Goal: Check status: Check status

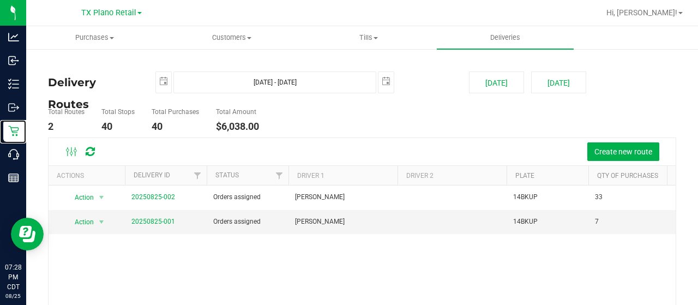
click at [15, 130] on icon at bounding box center [13, 130] width 11 height 11
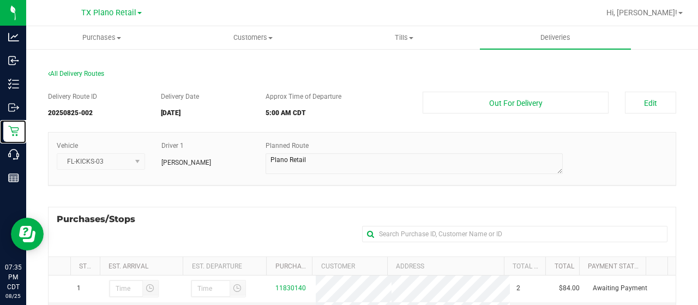
click at [0, 0] on p "Retail" at bounding box center [0, 0] width 0 height 0
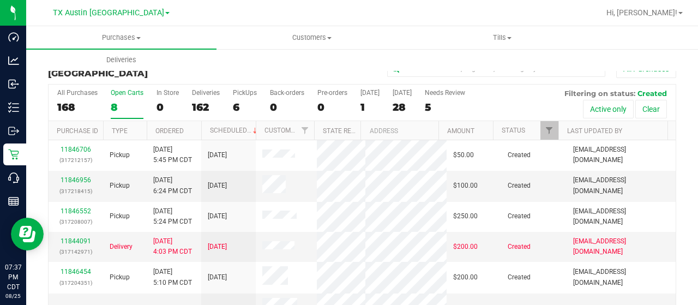
click at [123, 102] on div "8" at bounding box center [127, 107] width 33 height 13
click at [0, 0] on input "Open Carts 8" at bounding box center [0, 0] width 0 height 0
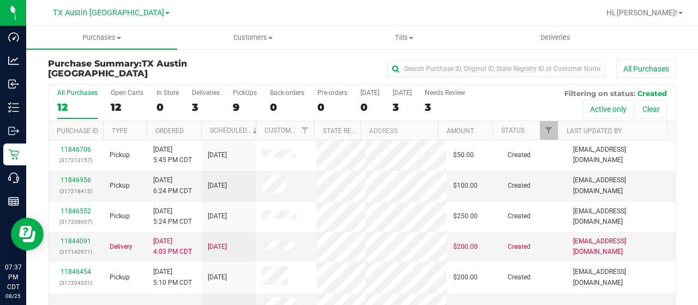
click at [119, 101] on div "12" at bounding box center [127, 107] width 33 height 13
click at [0, 0] on input "Open Carts 12" at bounding box center [0, 0] width 0 height 0
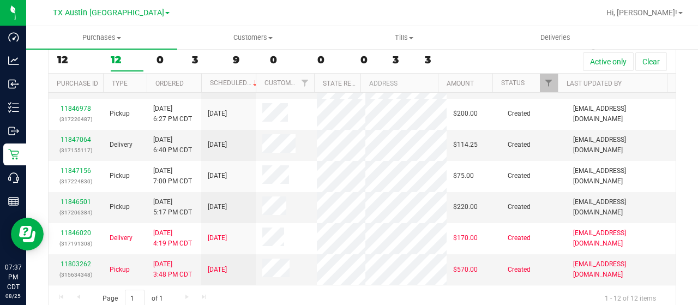
scroll to position [48, 0]
click at [68, 166] on link "11847156" at bounding box center [76, 170] width 31 height 8
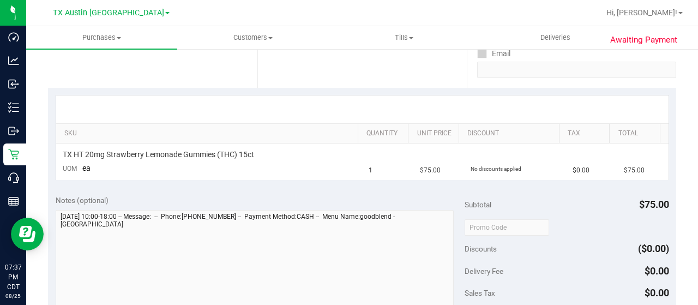
scroll to position [202, 0]
click at [0, 0] on p "Retail" at bounding box center [0, 0] width 0 height 0
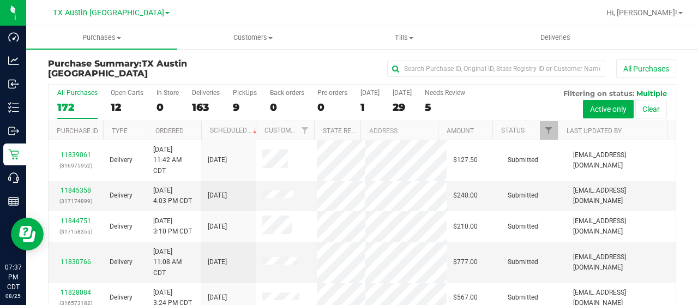
click at [118, 101] on div "12" at bounding box center [127, 107] width 33 height 13
click at [0, 0] on input "Open Carts 12" at bounding box center [0, 0] width 0 height 0
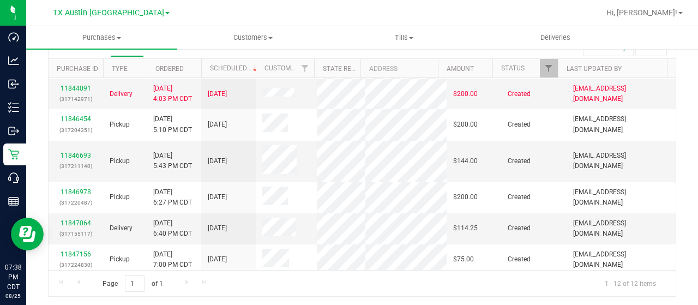
scroll to position [85, 0]
